Goal: Transaction & Acquisition: Purchase product/service

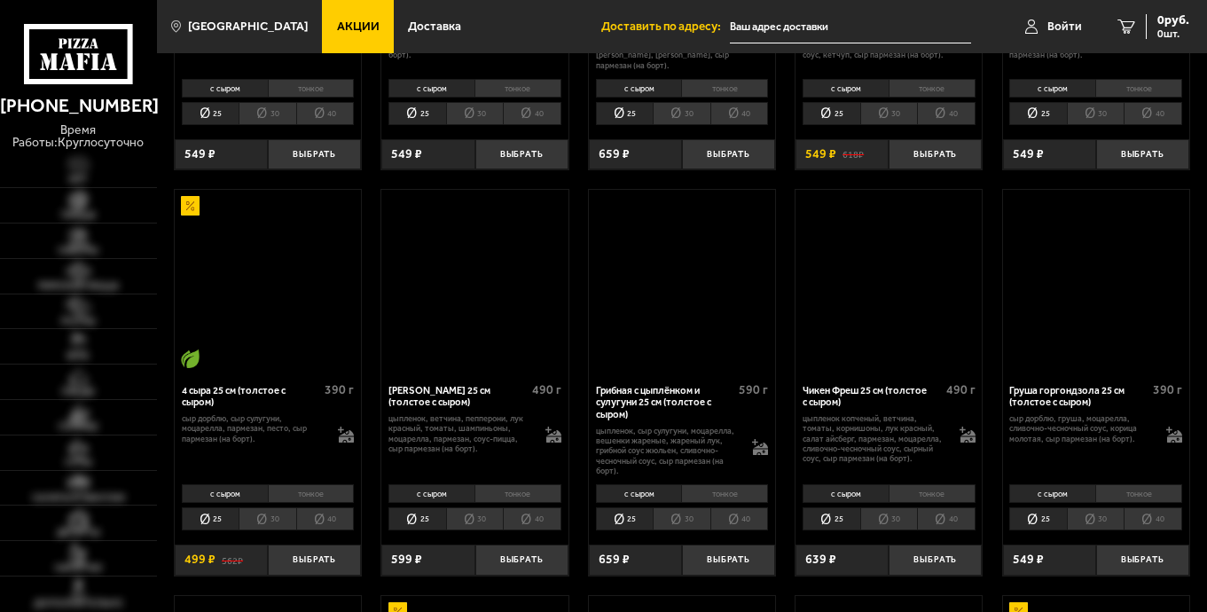
scroll to position [923, 0]
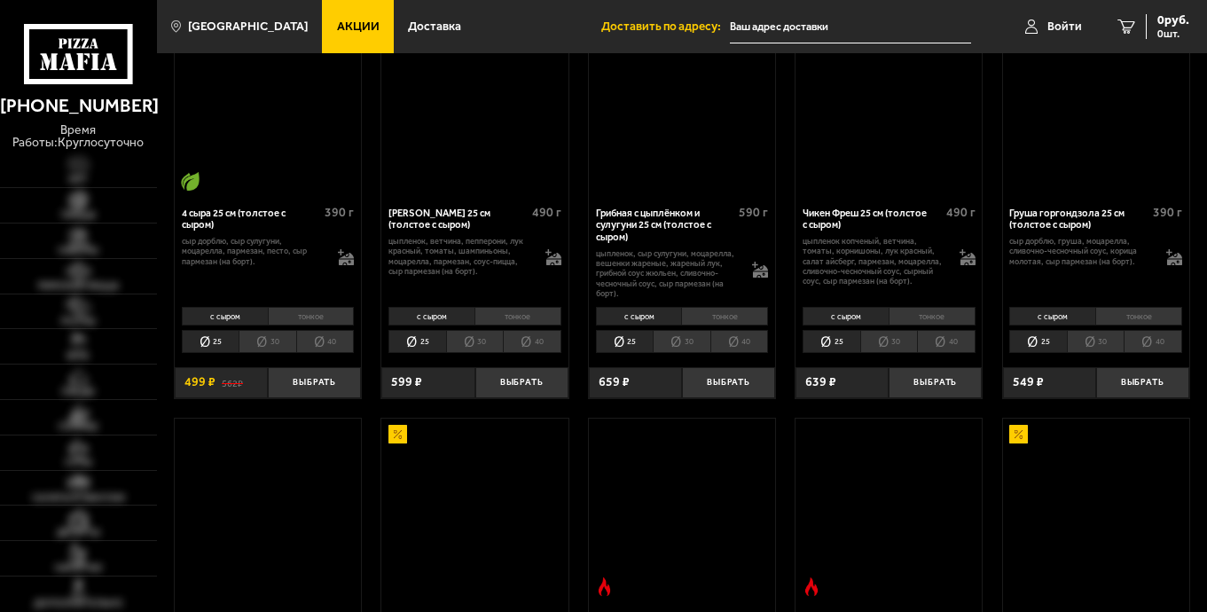
click at [383, 450] on img at bounding box center [475, 511] width 185 height 185
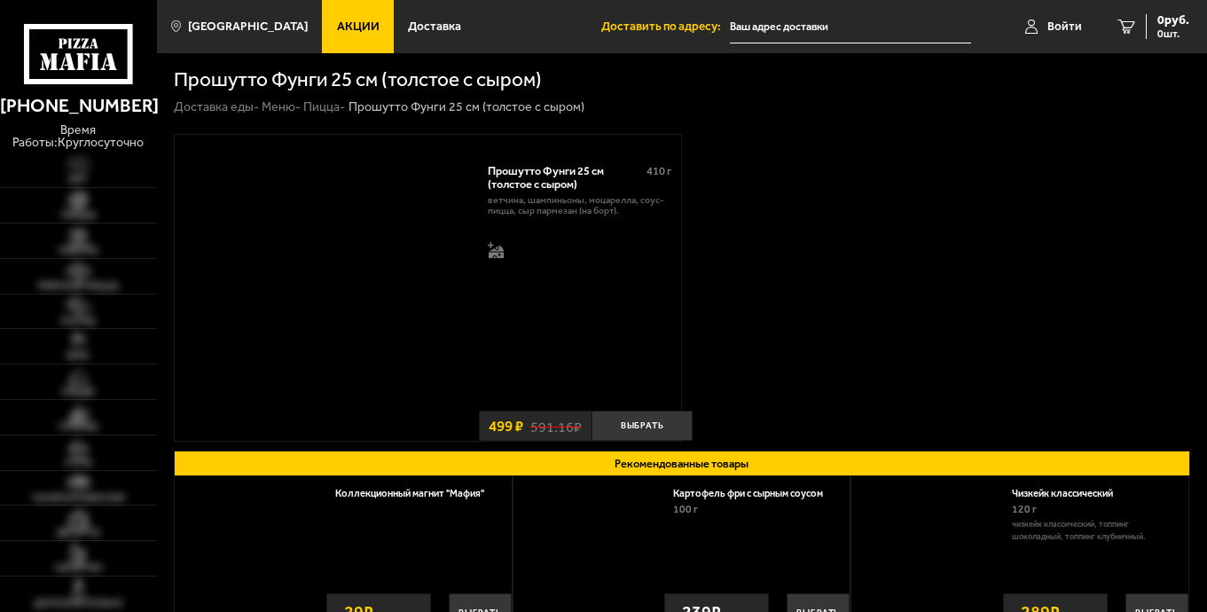
scroll to position [225, 0]
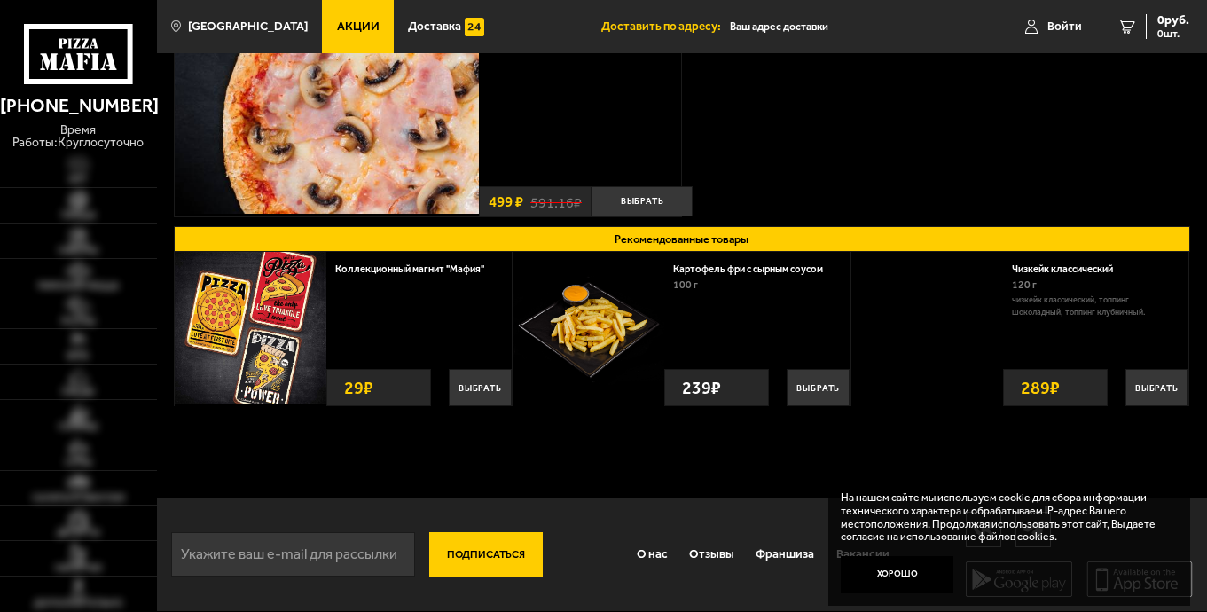
click at [874, 547] on div "На нашем сайте мы используем cookie для сбора информации технического характера…" at bounding box center [1010, 542] width 362 height 127
click at [844, 24] on input "text" at bounding box center [850, 27] width 241 height 33
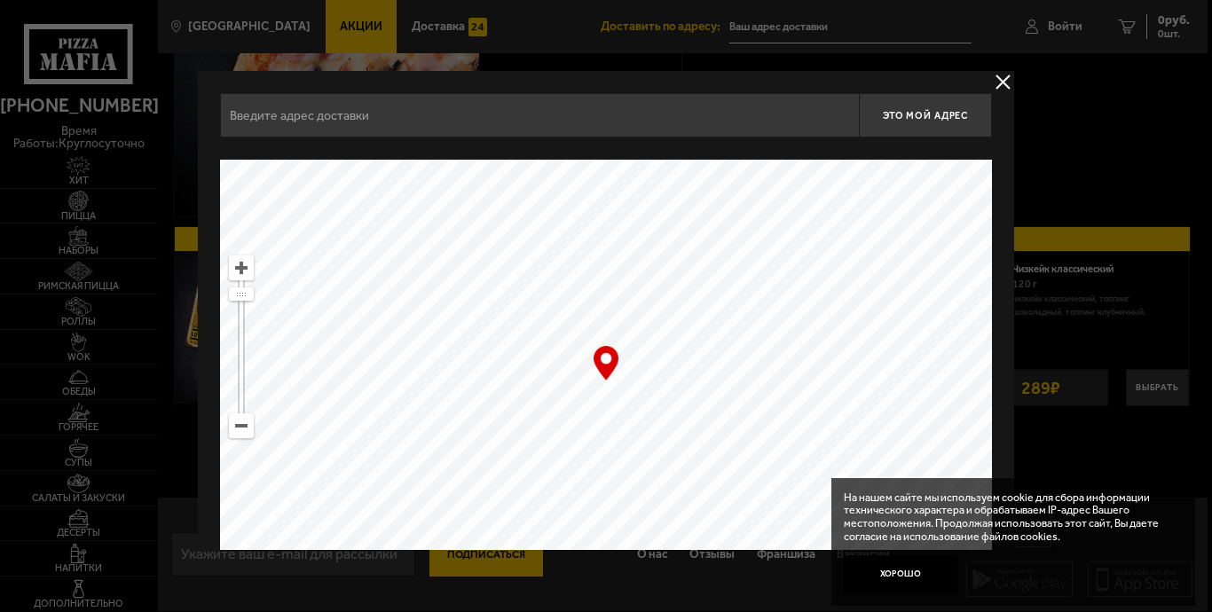
click at [484, 550] on div at bounding box center [606, 306] width 1212 height 612
